Goal: Task Accomplishment & Management: Use online tool/utility

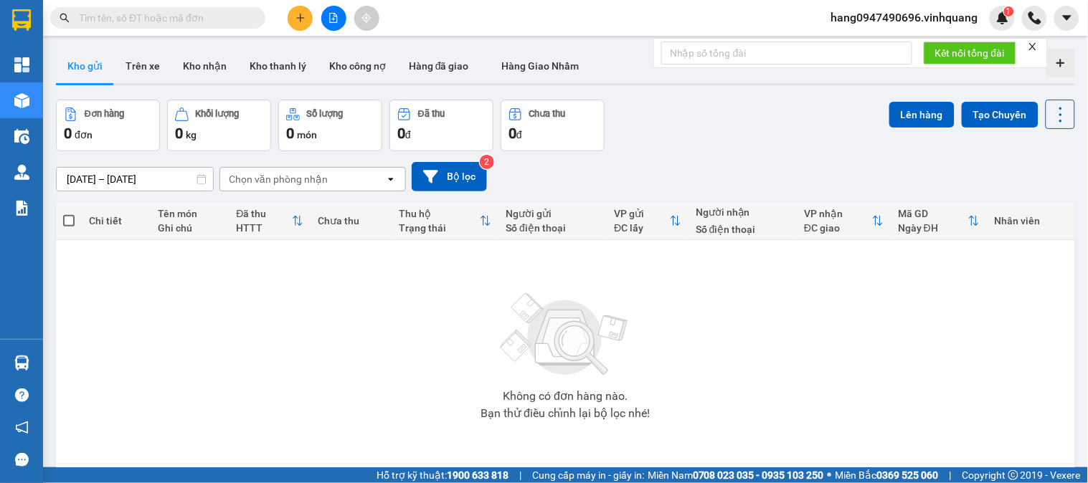
click at [933, 14] on span "hang0947490696.vinhquang" at bounding box center [905, 18] width 170 height 18
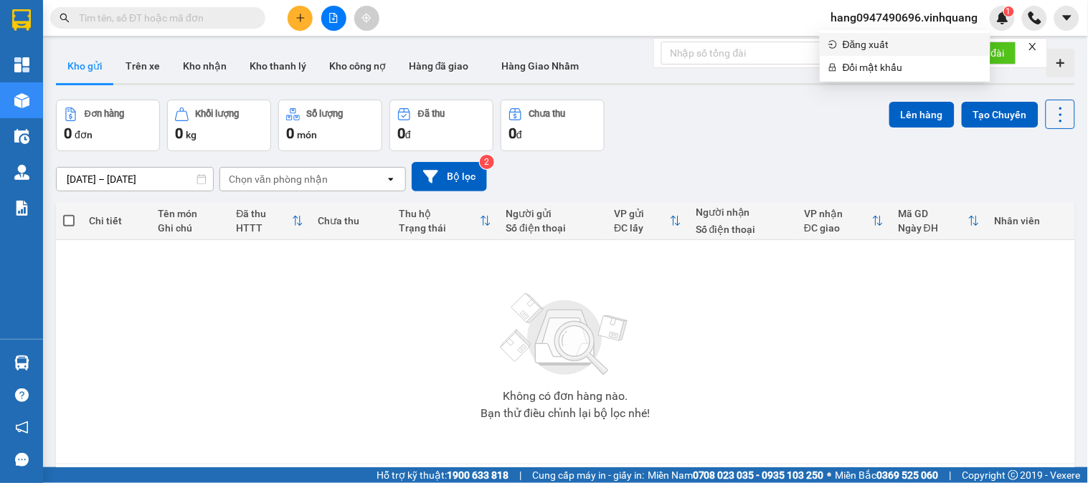
click at [866, 37] on span "Đăng xuất" at bounding box center [912, 45] width 139 height 16
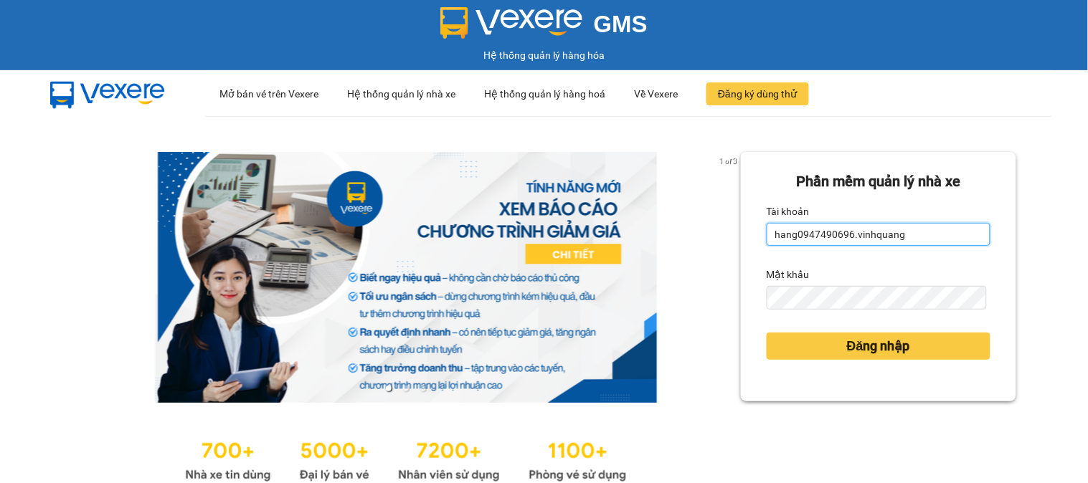
click at [810, 233] on input "hang0947490696.vinhquang" at bounding box center [879, 234] width 224 height 23
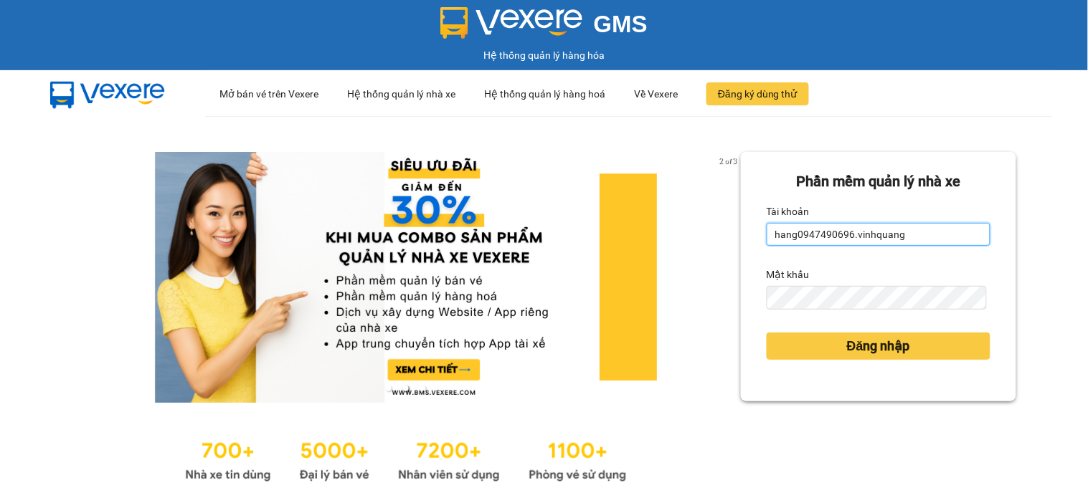
type input "thin0969863140.vinhquang"
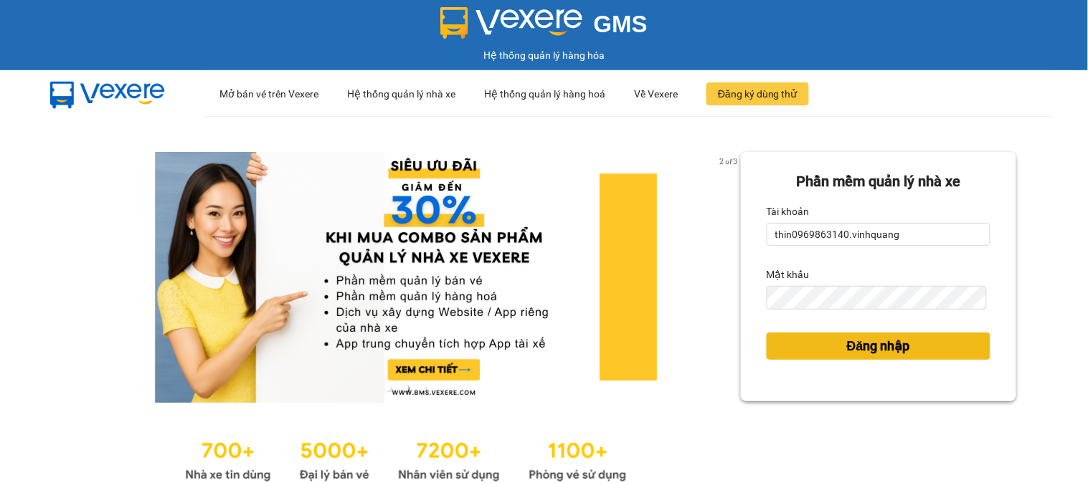
click at [852, 334] on button "Đăng nhập" at bounding box center [879, 346] width 224 height 27
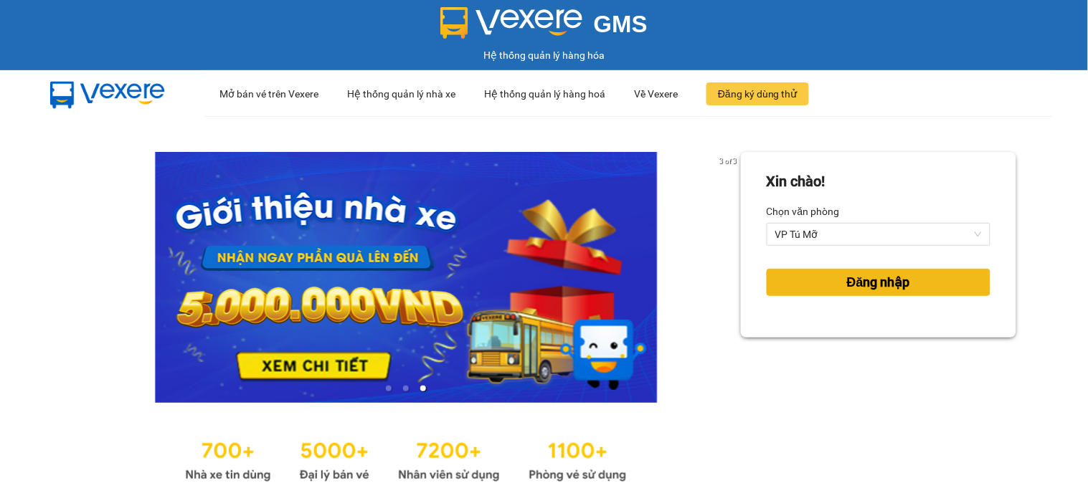
click at [855, 288] on span "Đăng nhập" at bounding box center [878, 283] width 63 height 20
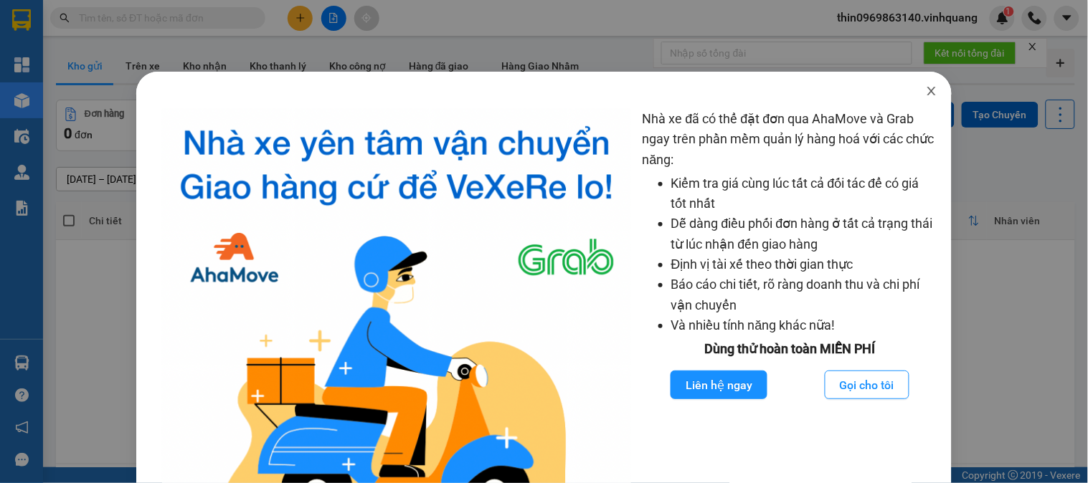
click at [926, 91] on icon "close" at bounding box center [931, 90] width 11 height 11
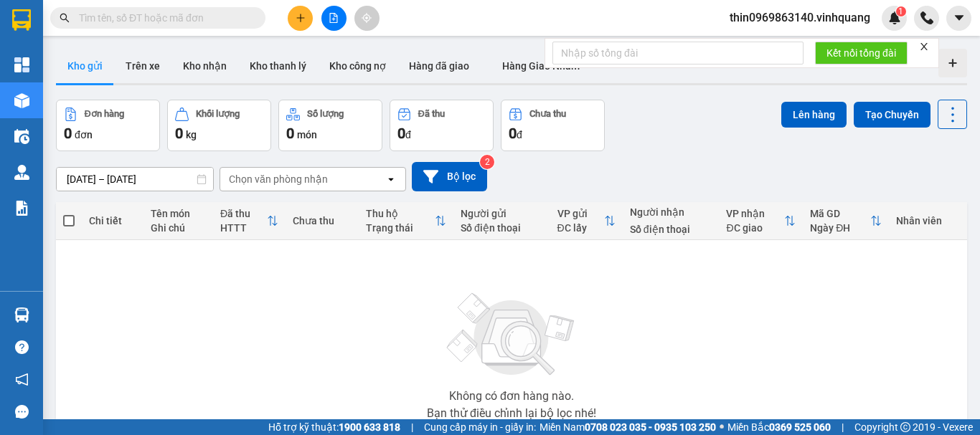
drag, startPoint x: 1061, startPoint y: 1, endPoint x: 138, endPoint y: 259, distance: 958.3
click at [217, 332] on div "Không có đơn hàng nào. Bạn thử điều chỉnh lại bộ lọc nhé!" at bounding box center [511, 352] width 897 height 215
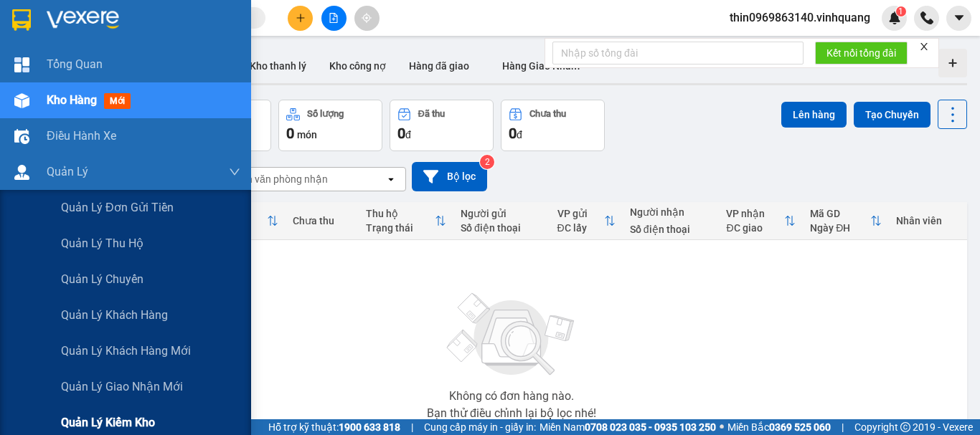
click at [125, 421] on span "Quản lý kiểm kho" at bounding box center [108, 423] width 94 height 18
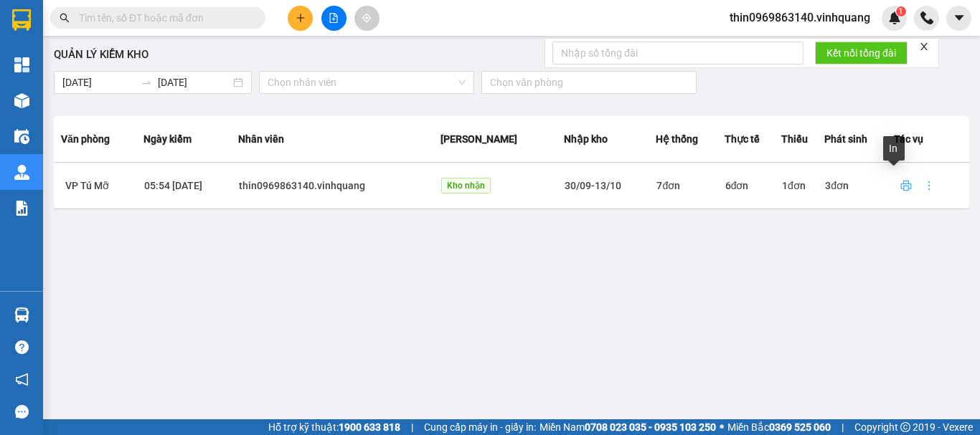
click at [900, 186] on icon "printer" at bounding box center [905, 185] width 11 height 11
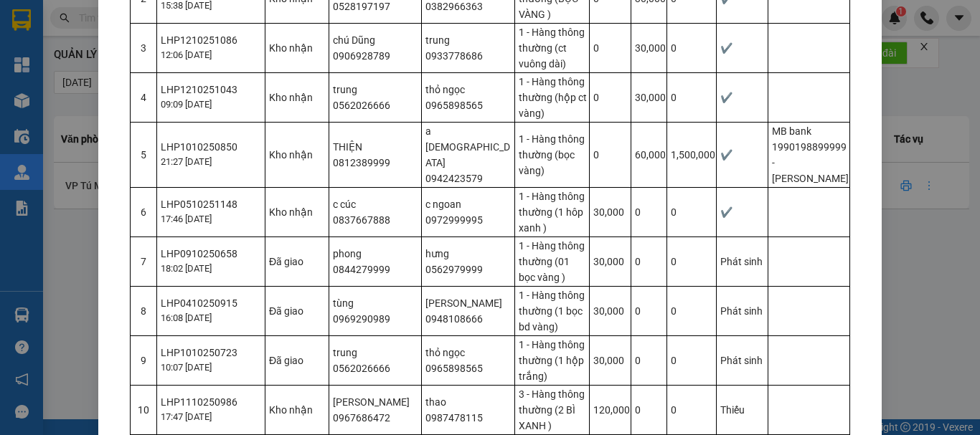
scroll to position [373, 0]
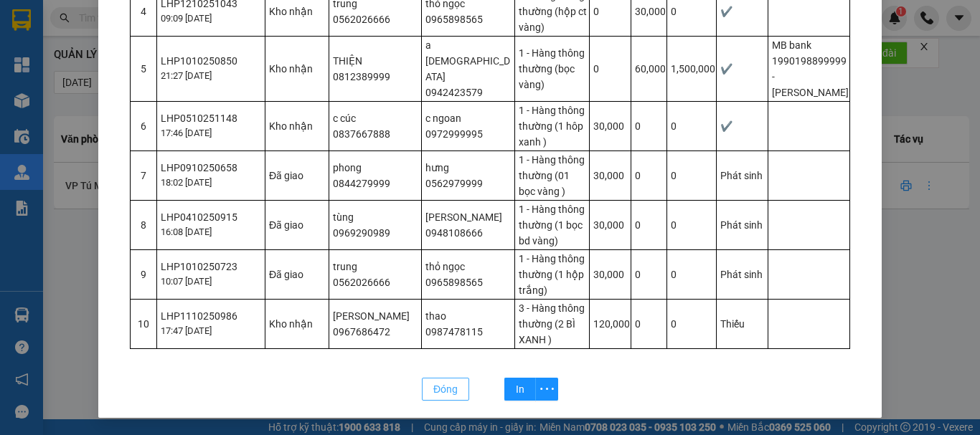
click at [433, 392] on span "Đóng" at bounding box center [445, 390] width 24 height 16
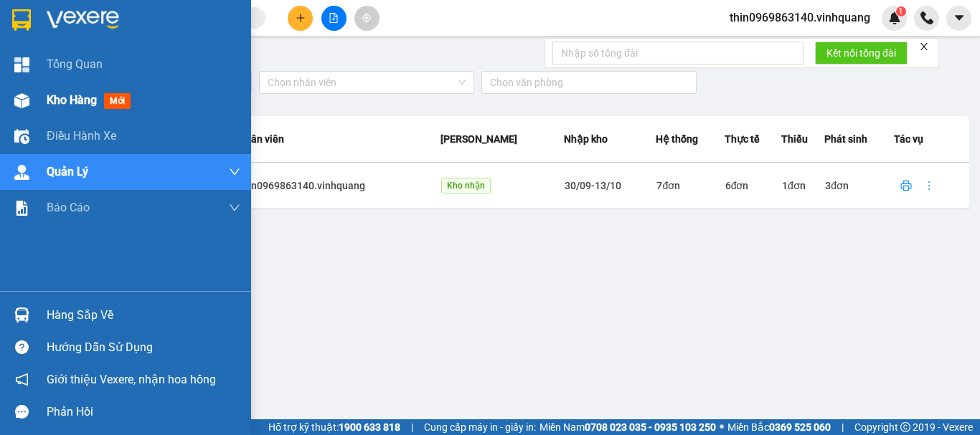
click at [81, 100] on span "Kho hàng" at bounding box center [72, 100] width 50 height 14
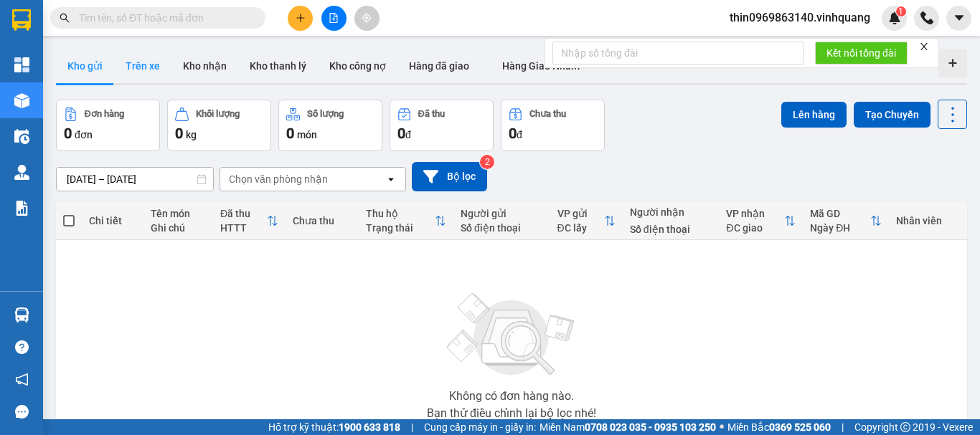
click at [136, 69] on button "Trên xe" at bounding box center [142, 66] width 57 height 34
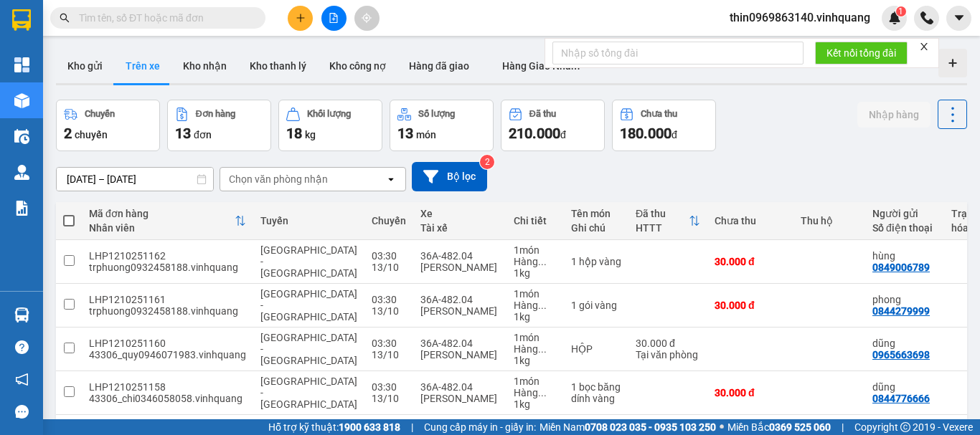
click at [288, 180] on div "Chọn văn phòng nhận" at bounding box center [278, 179] width 99 height 14
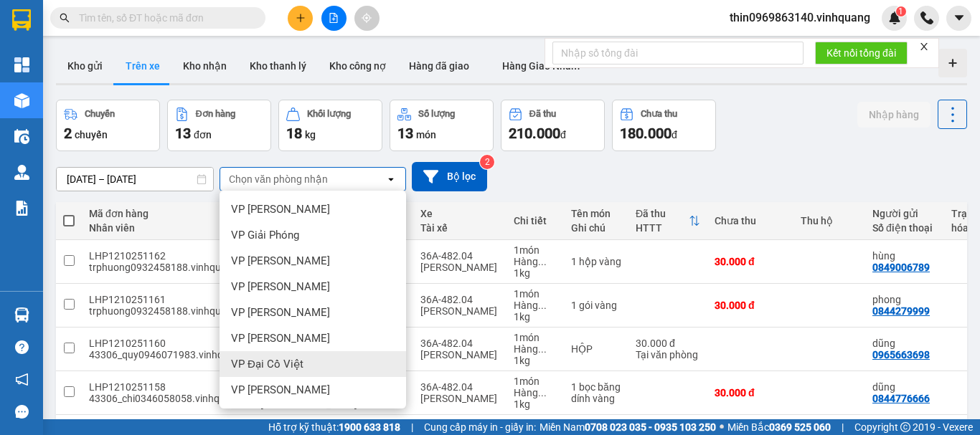
scroll to position [103, 0]
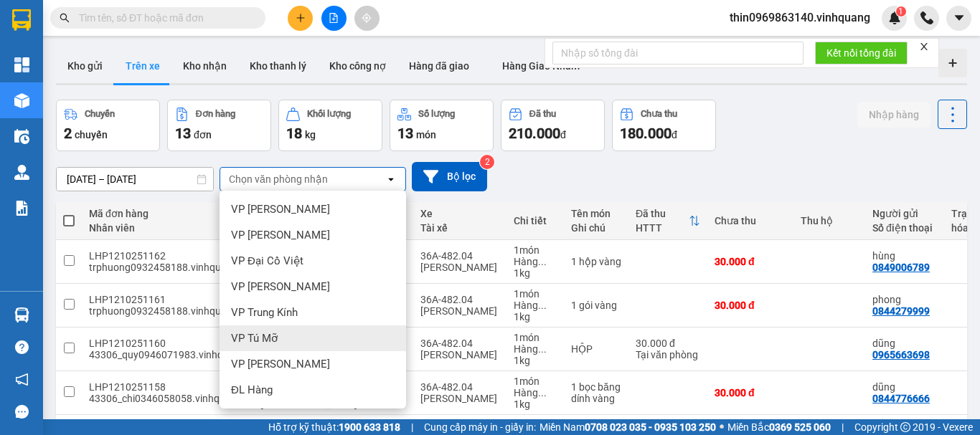
click at [267, 336] on span "VP Tú Mỡ" at bounding box center [254, 338] width 47 height 14
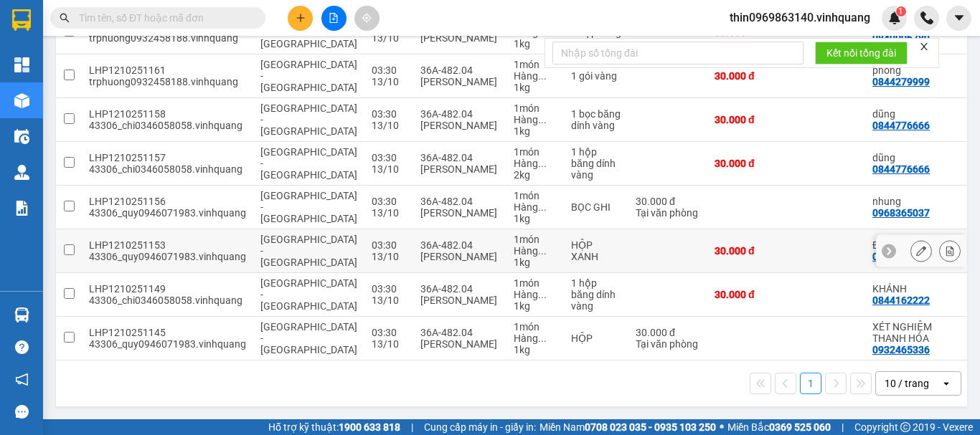
scroll to position [0, 0]
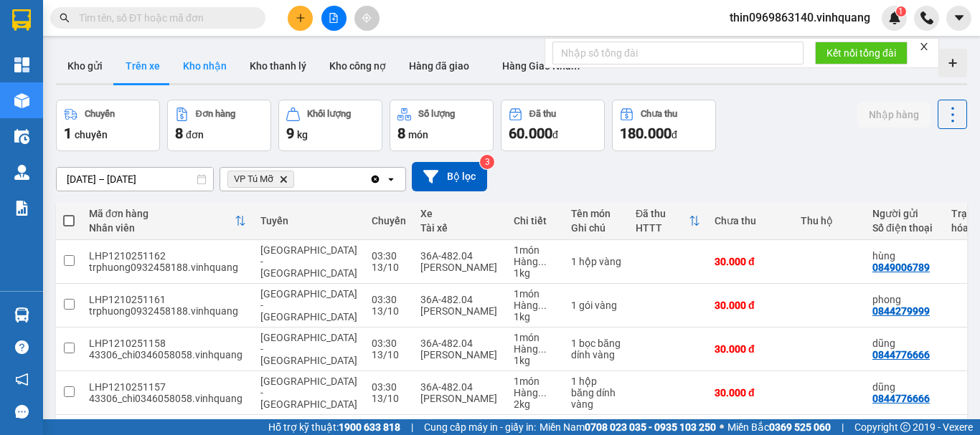
click at [199, 60] on button "Kho nhận" at bounding box center [204, 66] width 67 height 34
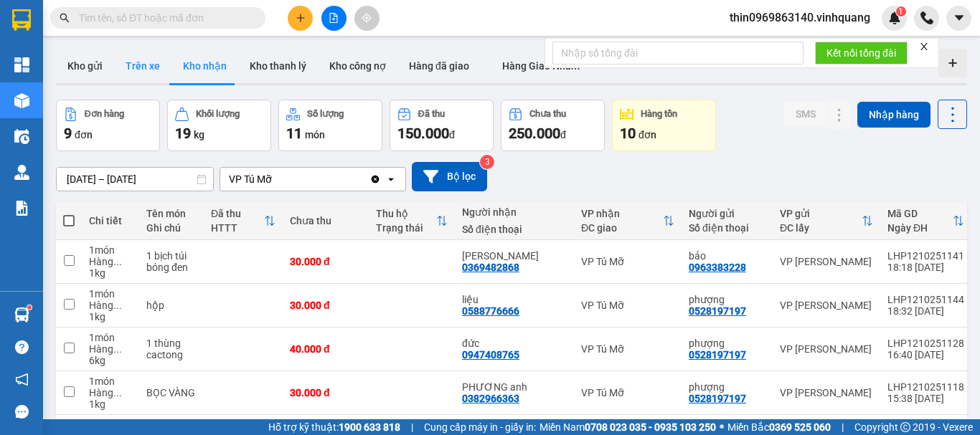
click at [147, 66] on button "Trên xe" at bounding box center [142, 66] width 57 height 34
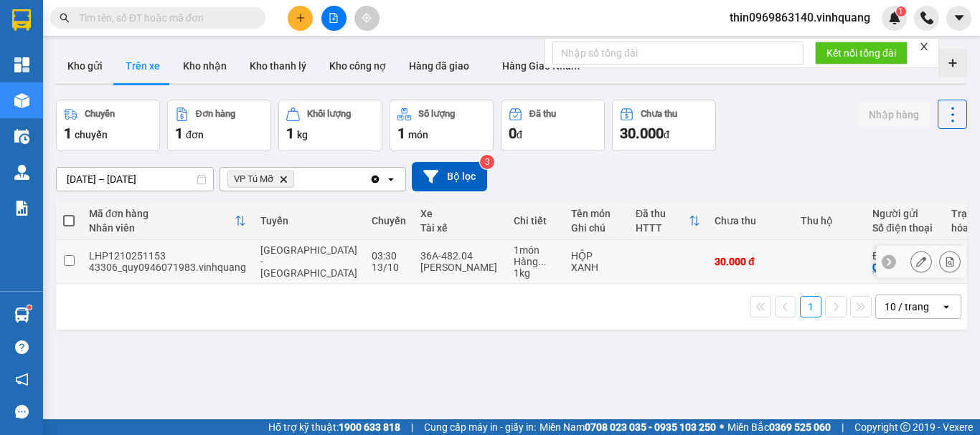
click at [62, 261] on td at bounding box center [69, 262] width 26 height 44
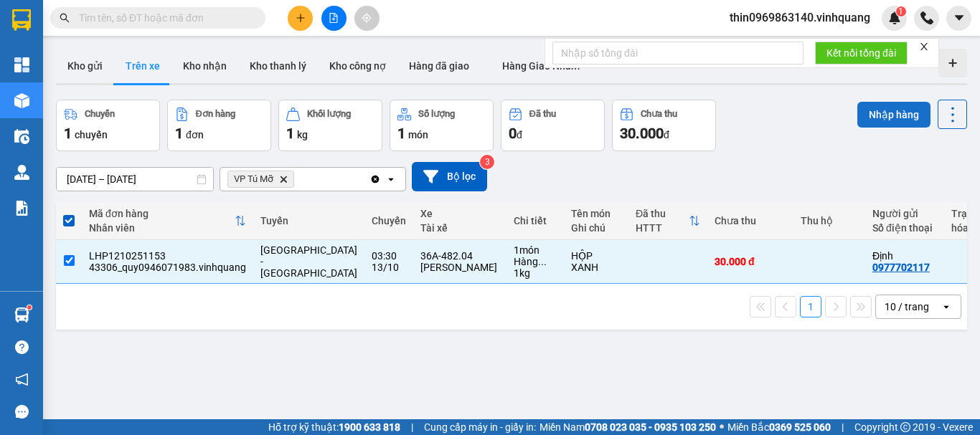
click at [886, 112] on button "Nhập hàng" at bounding box center [893, 115] width 73 height 26
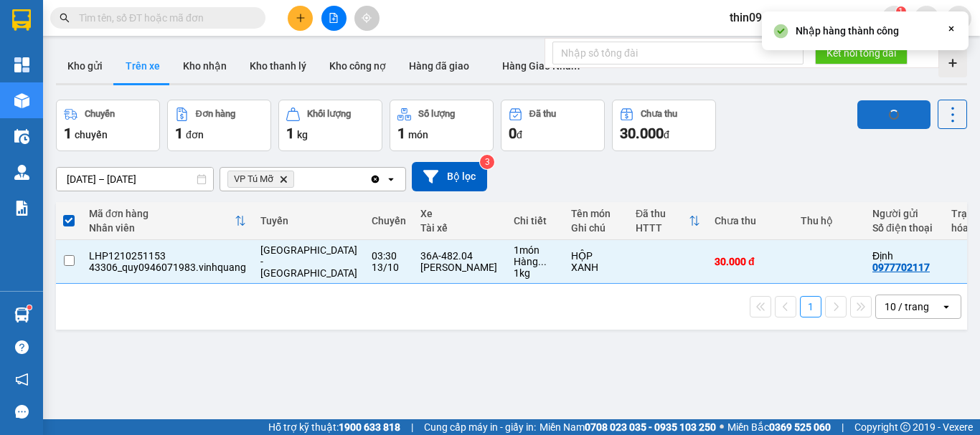
checkbox input "false"
